Goal: Task Accomplishment & Management: Manage account settings

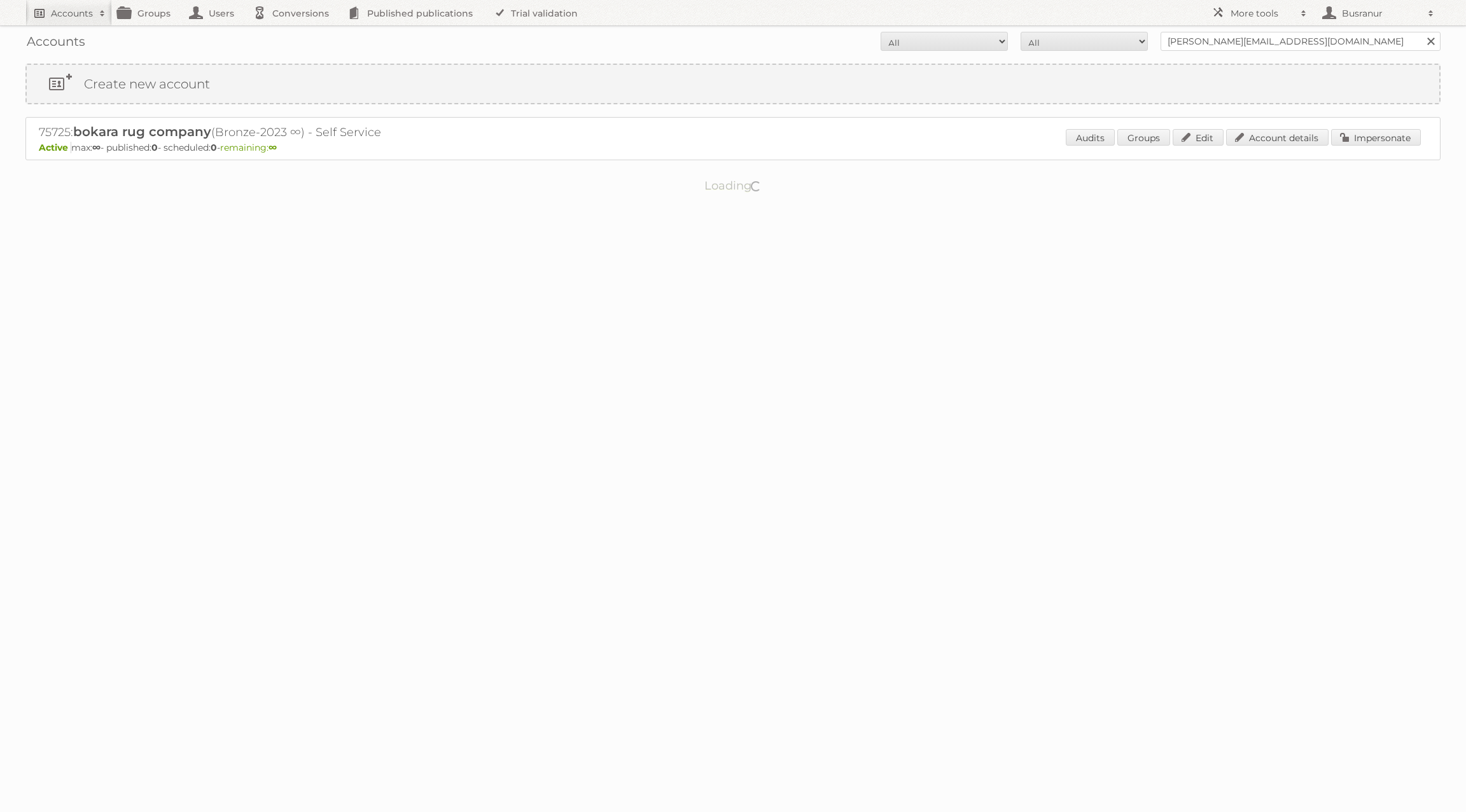
click at [61, 10] on h2 "Accounts" at bounding box center [72, 14] width 42 height 13
paste input"] "[EMAIL_ADDRESS][DOMAIN_NAME]"
type input"] "[EMAIL_ADDRESS][DOMAIN_NAME]"
click at [294, 32] on input "Search" at bounding box center [303, 42] width 19 height 19
click at [1285, 145] on link "Account details" at bounding box center [1277, 137] width 102 height 17
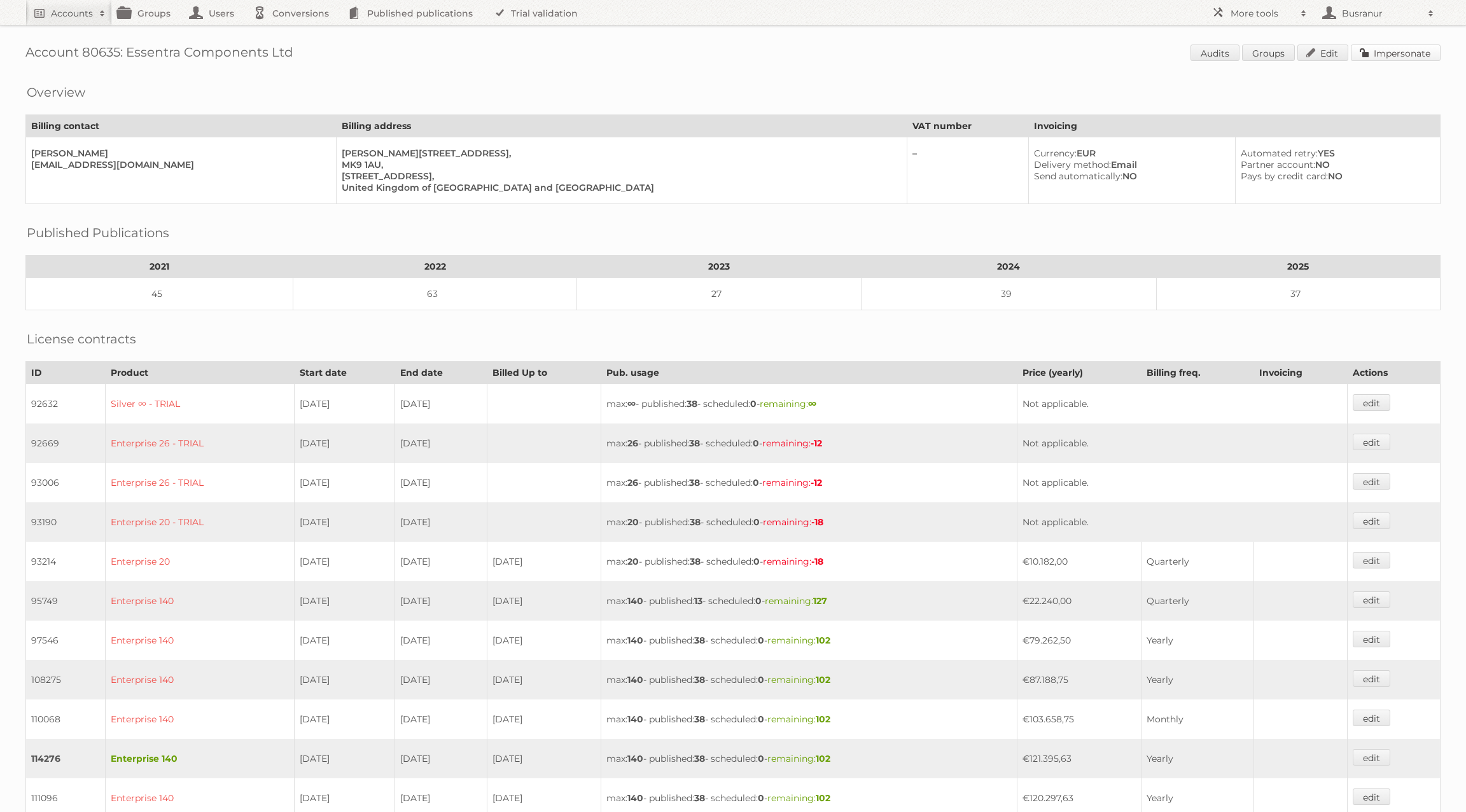
click at [1391, 51] on link "Impersonate" at bounding box center [1396, 52] width 90 height 17
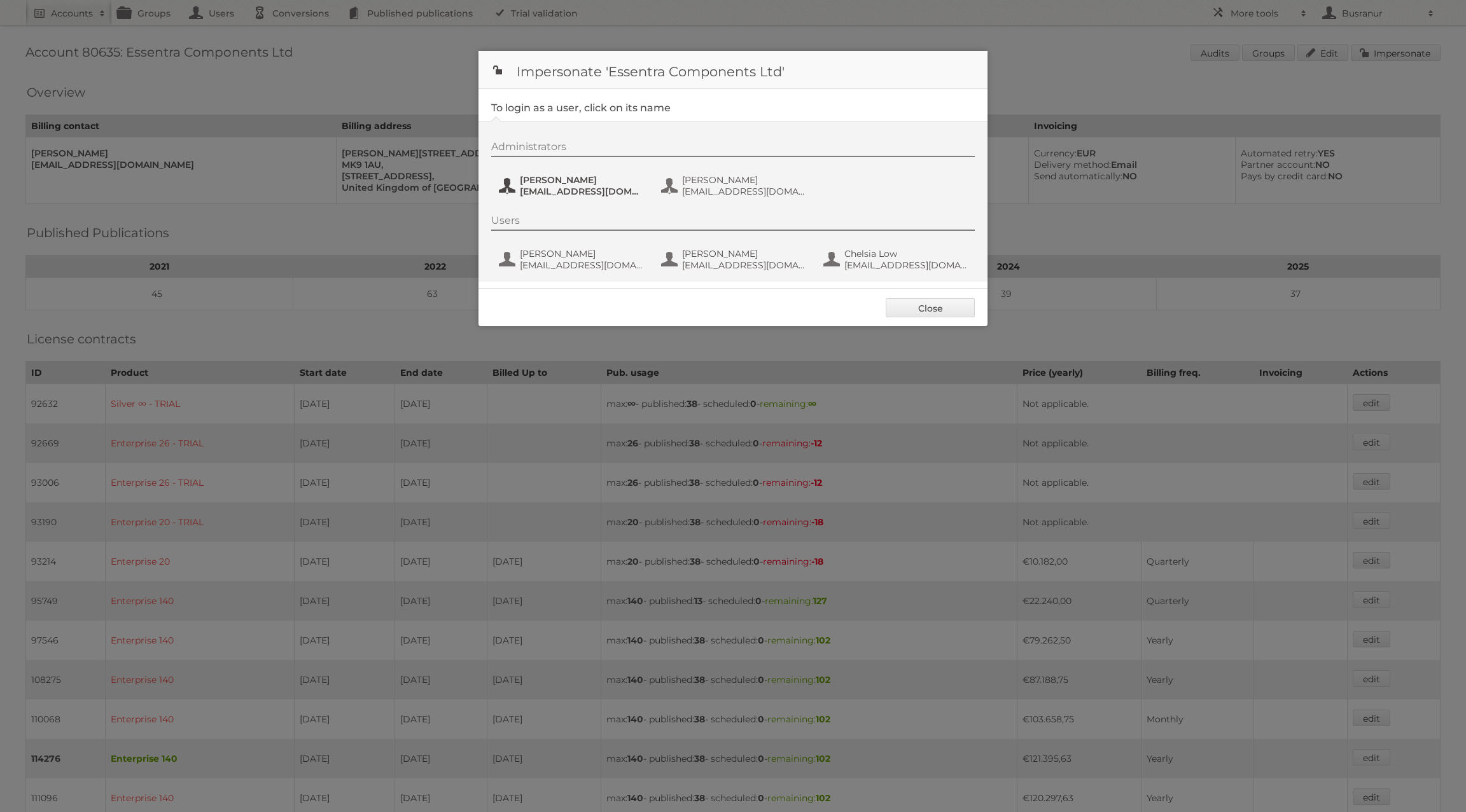
click at [556, 196] on button "Christoph Muehlenbeck ChristophMuehlenbeck@essentra.com" at bounding box center [573, 186] width 150 height 26
